Goal: Check status: Check status

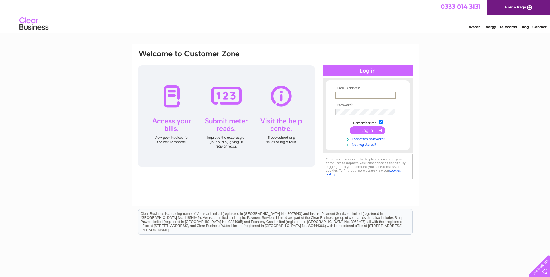
click at [347, 95] on input "text" at bounding box center [366, 95] width 60 height 7
paste input "[EMAIL_ADDRESS][DOMAIN_NAME]"
type input "[EMAIL_ADDRESS][DOMAIN_NAME]"
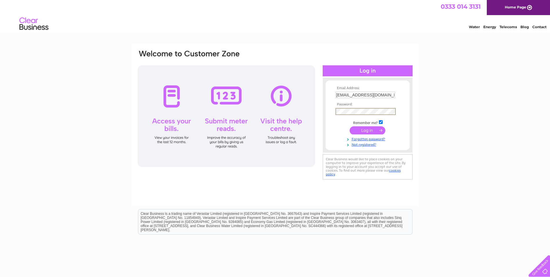
click at [381, 122] on input "checkbox" at bounding box center [381, 122] width 4 height 4
checkbox input "false"
click at [378, 130] on input "submit" at bounding box center [368, 130] width 36 height 8
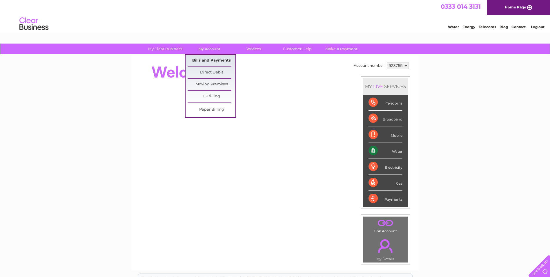
click at [215, 61] on link "Bills and Payments" at bounding box center [212, 61] width 48 height 12
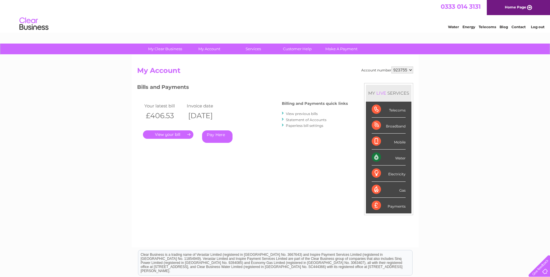
click at [317, 119] on link "Statement of Accounts" at bounding box center [306, 119] width 41 height 4
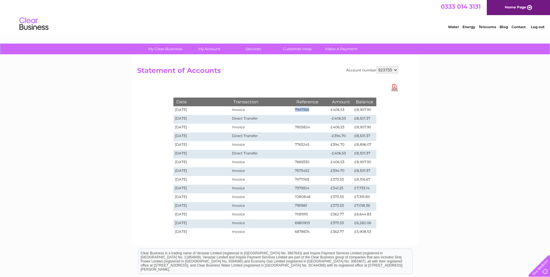
drag, startPoint x: 294, startPoint y: 110, endPoint x: 313, endPoint y: 109, distance: 18.9
click at [313, 109] on tr "[DATE] Invoice 7947356 £406.53 £8,907.90" at bounding box center [274, 110] width 203 height 9
copy tr "7947356"
